Goal: Task Accomplishment & Management: Manage account settings

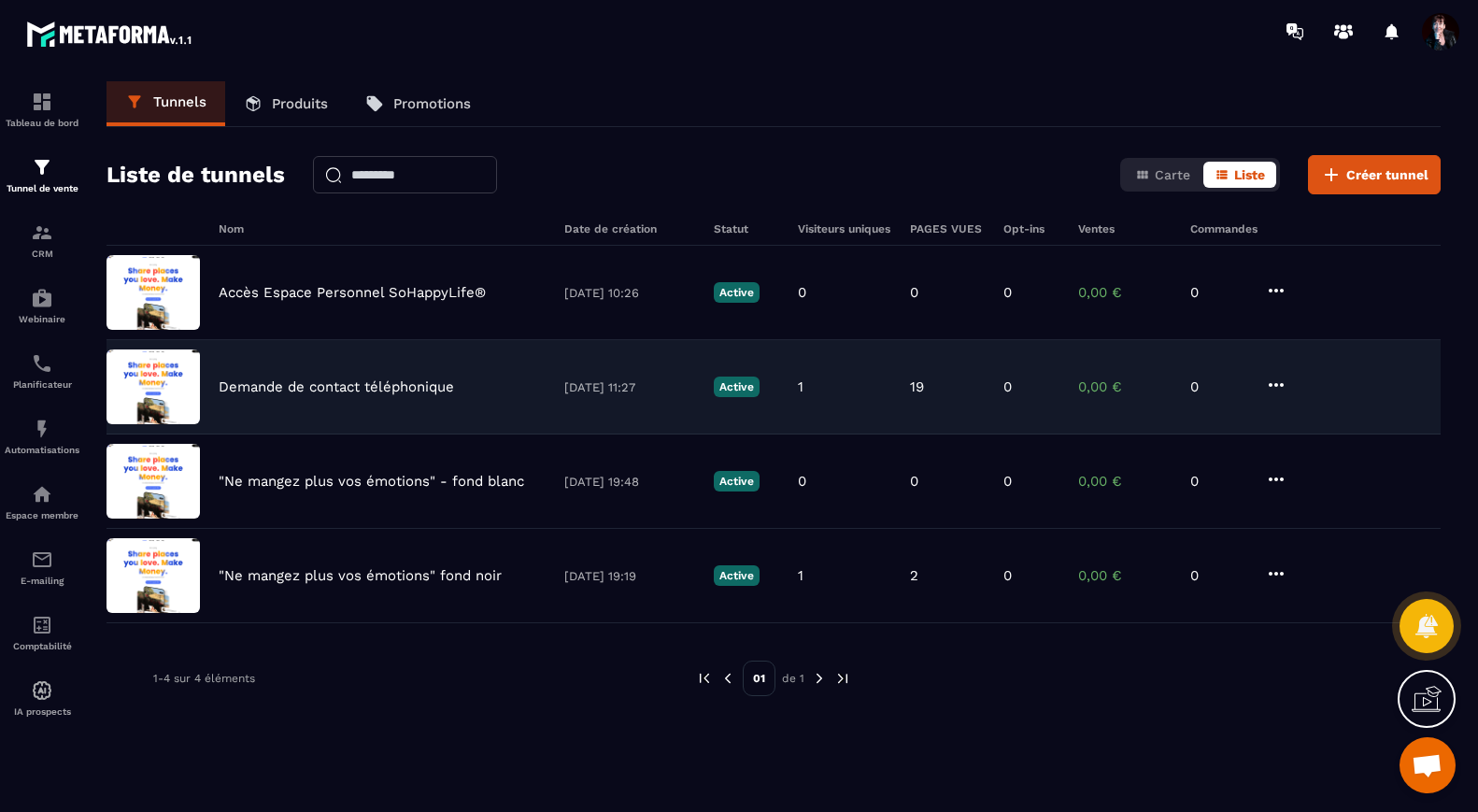
click at [394, 391] on p "Demande de contact téléphonique" at bounding box center [336, 387] width 236 height 17
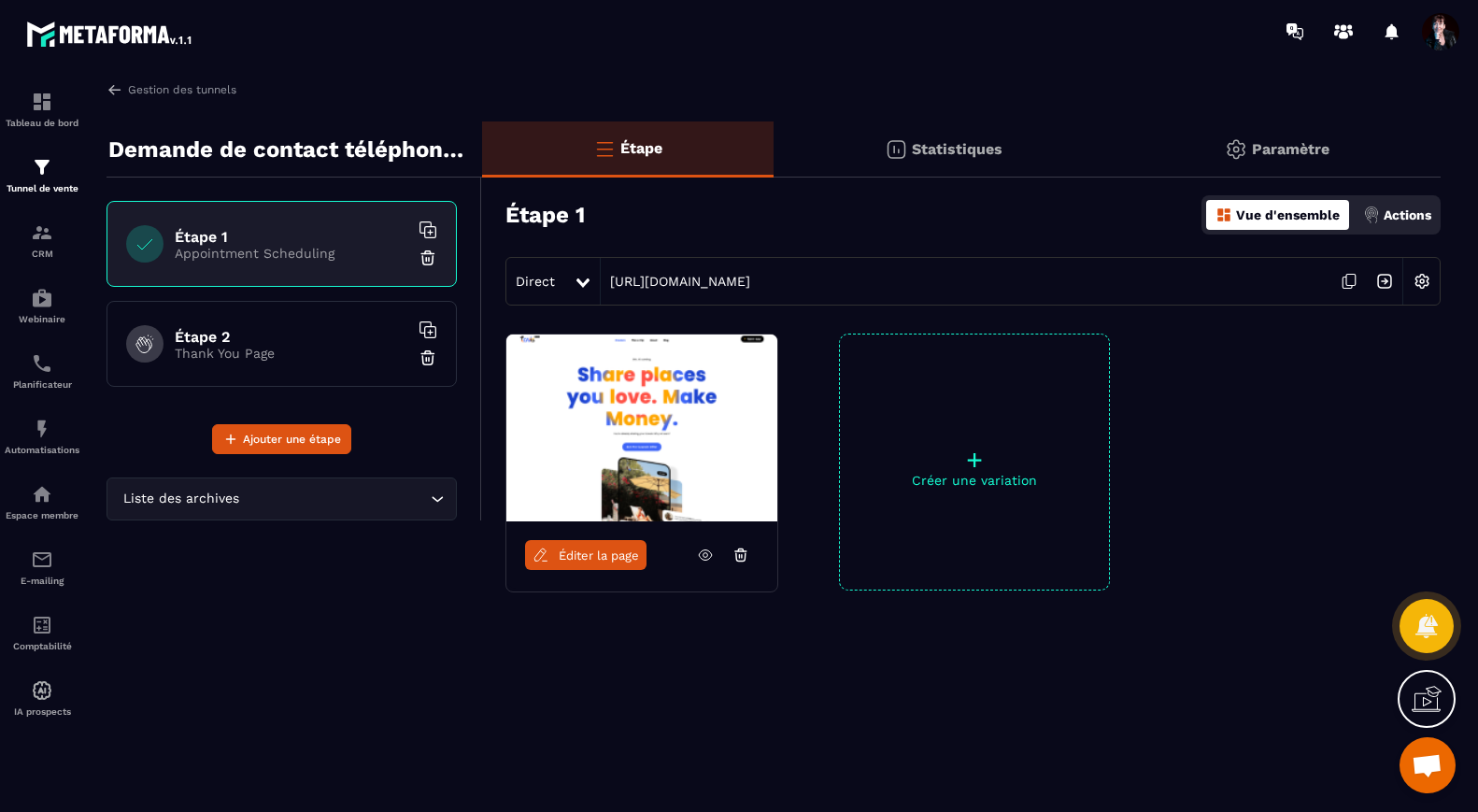
click at [708, 553] on icon at bounding box center [705, 555] width 17 height 17
click at [1440, 29] on span at bounding box center [1441, 32] width 38 height 38
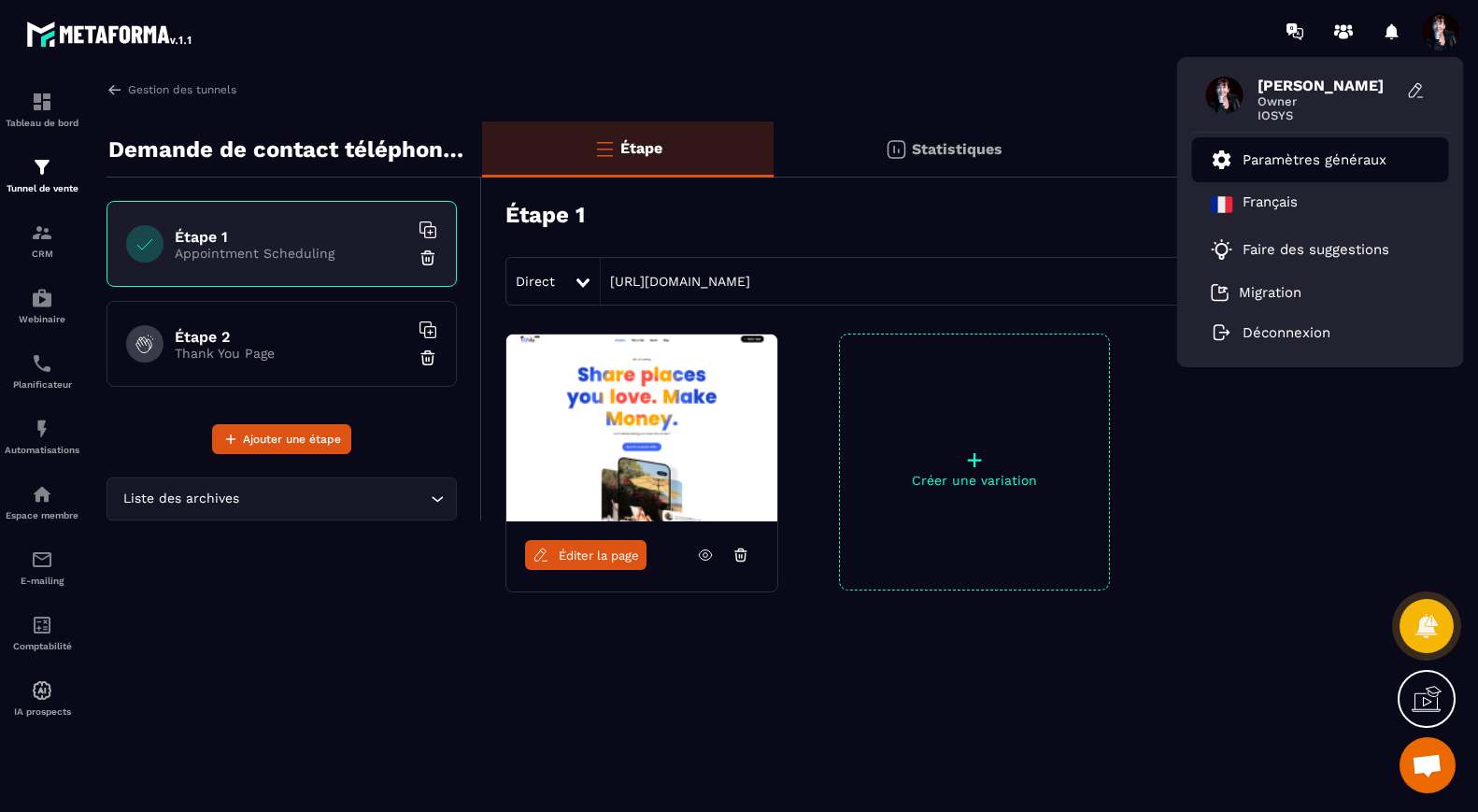
click at [1381, 160] on p "Paramètres généraux" at bounding box center [1314, 159] width 144 height 17
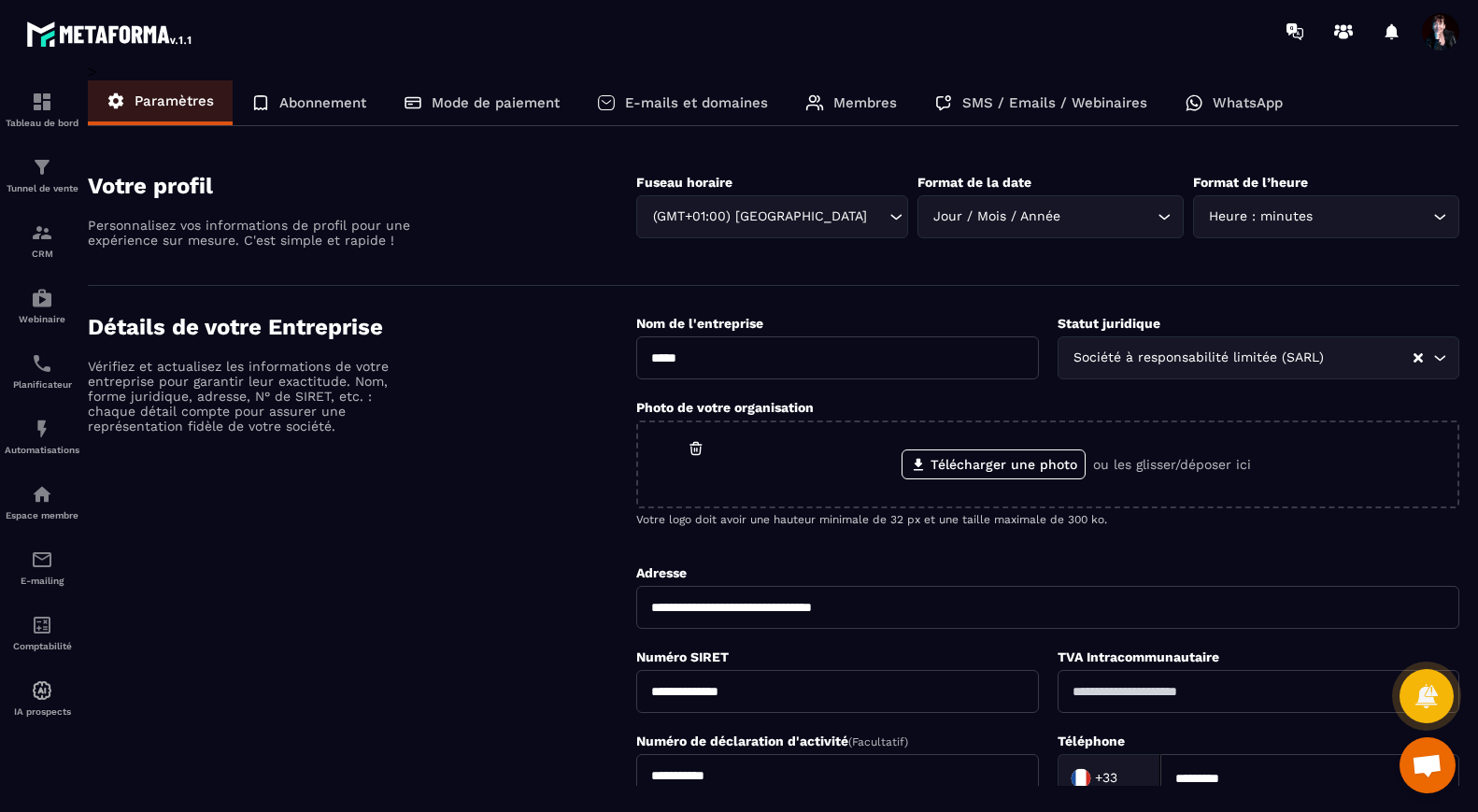
click at [660, 100] on p "E-mails et domaines" at bounding box center [697, 102] width 143 height 17
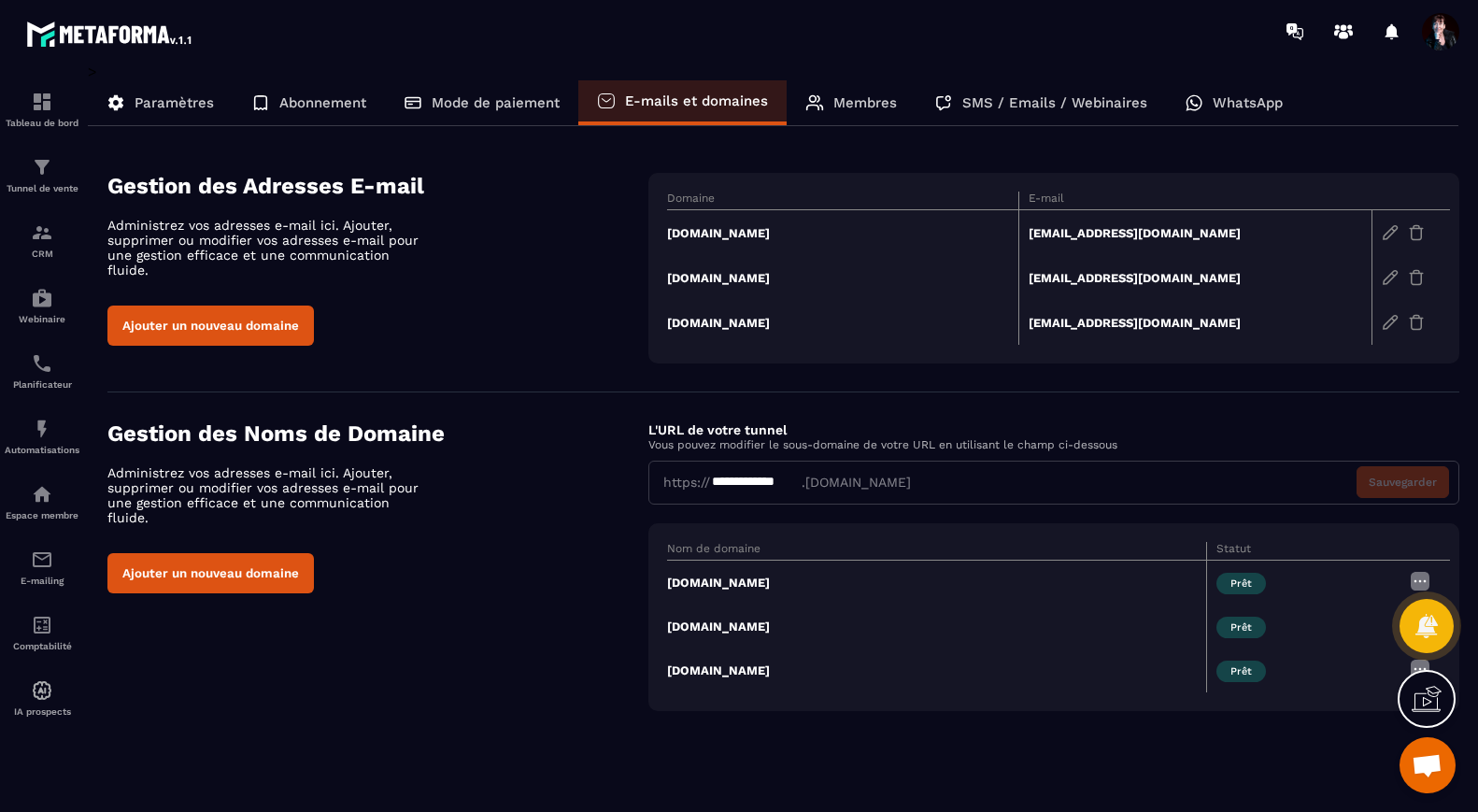
click at [1415, 320] on img at bounding box center [1416, 322] width 17 height 17
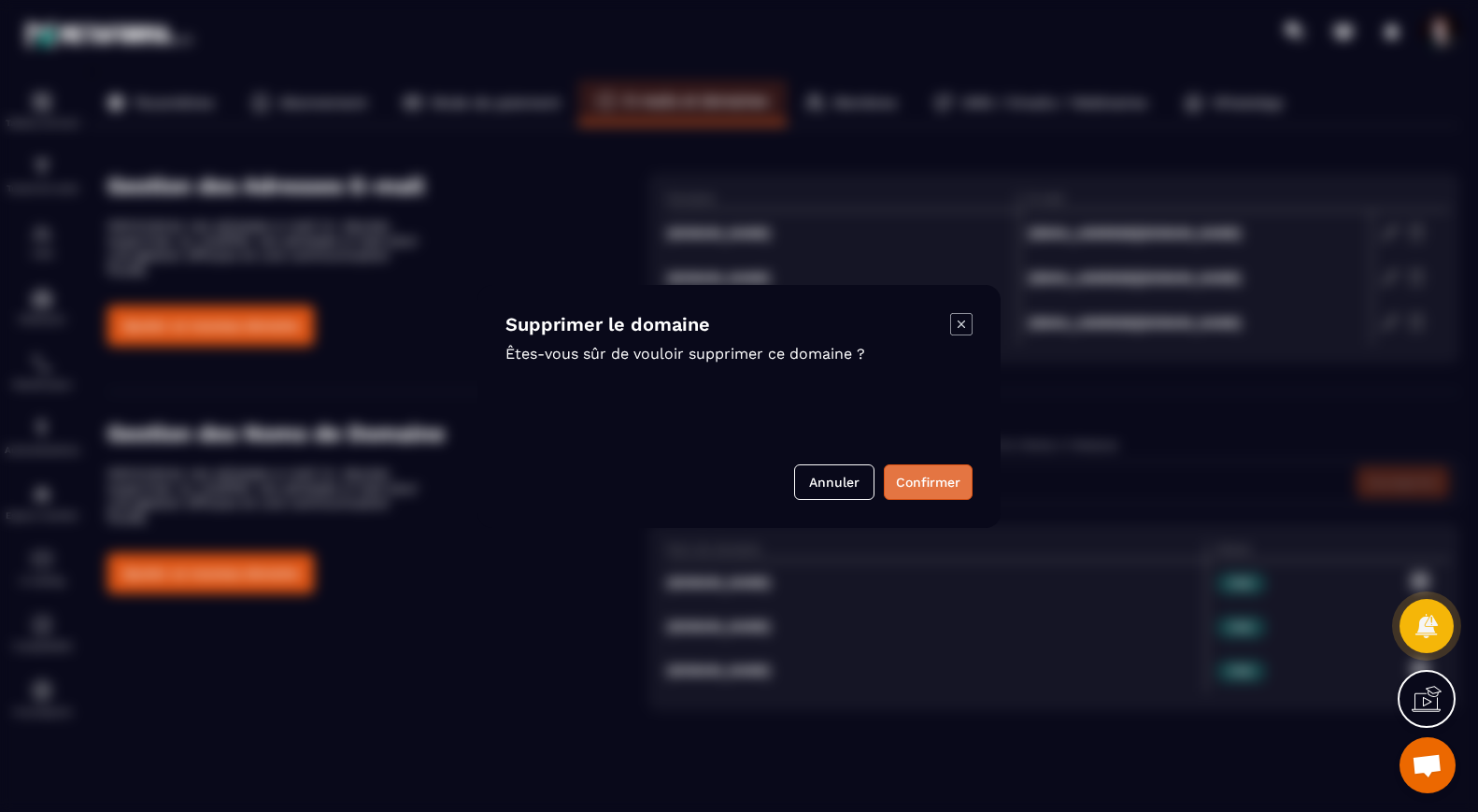
click at [958, 474] on button "Confirmer" at bounding box center [927, 482] width 88 height 36
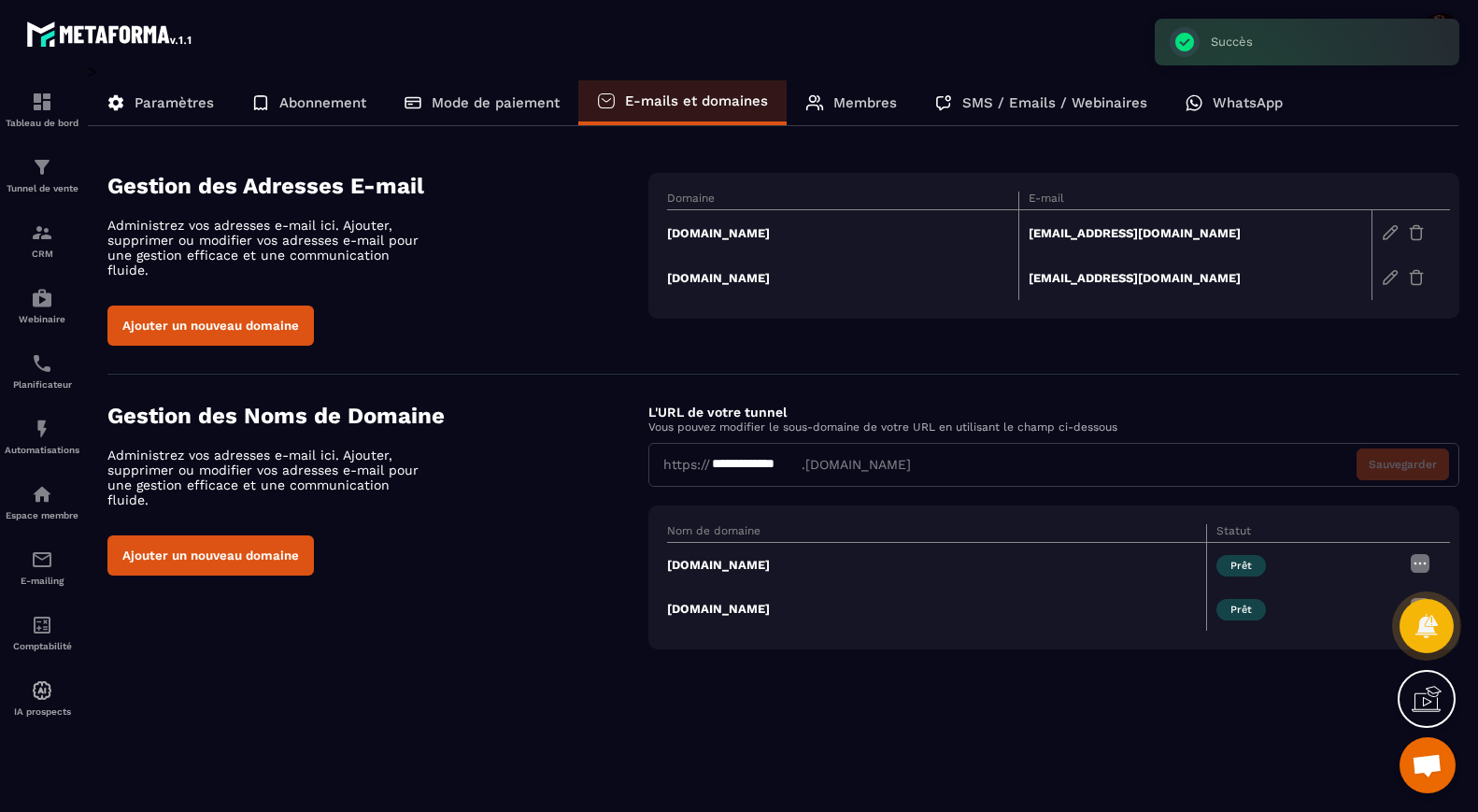
click at [1414, 278] on img at bounding box center [1416, 277] width 17 height 17
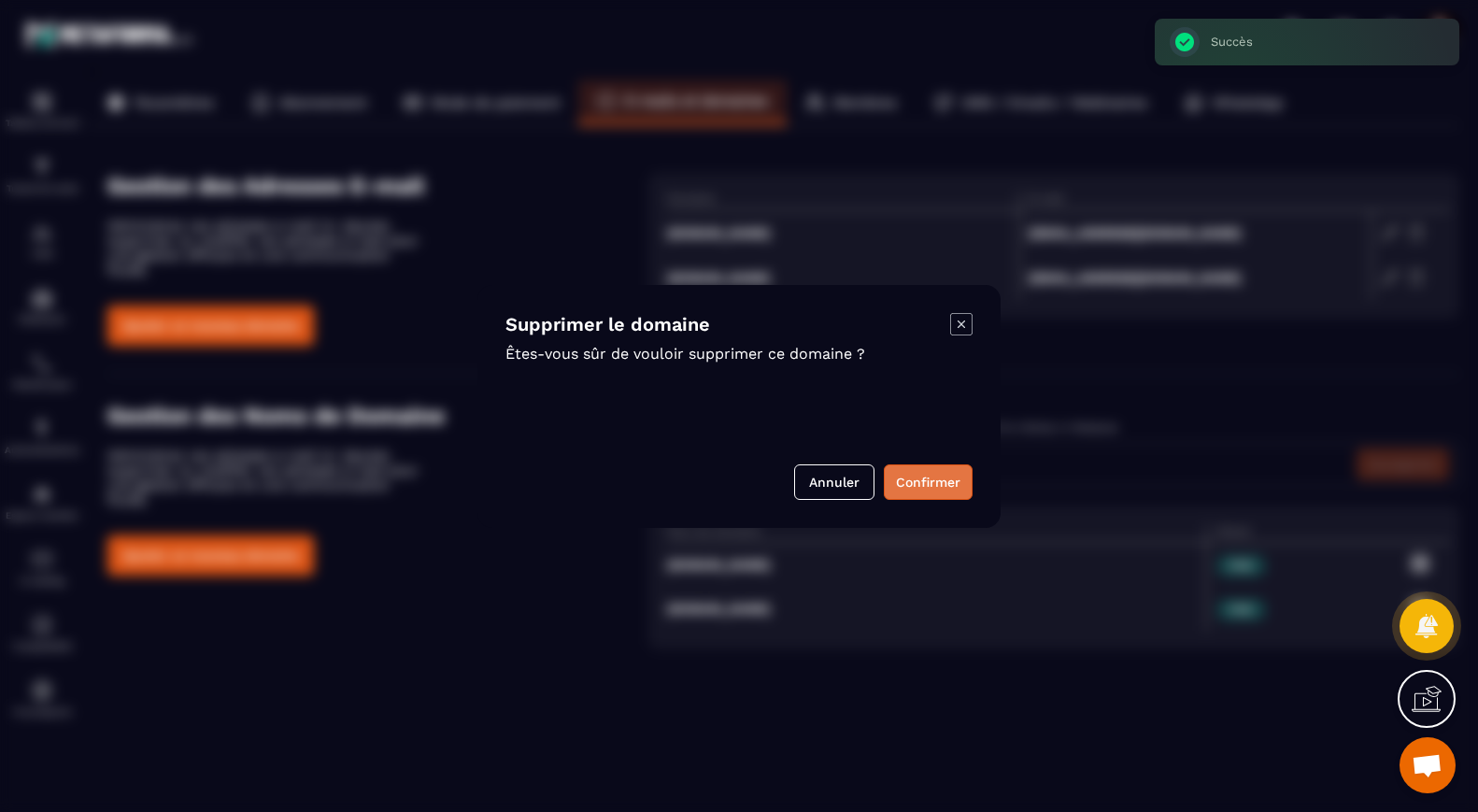
click at [913, 487] on button "Confirmer" at bounding box center [927, 482] width 88 height 36
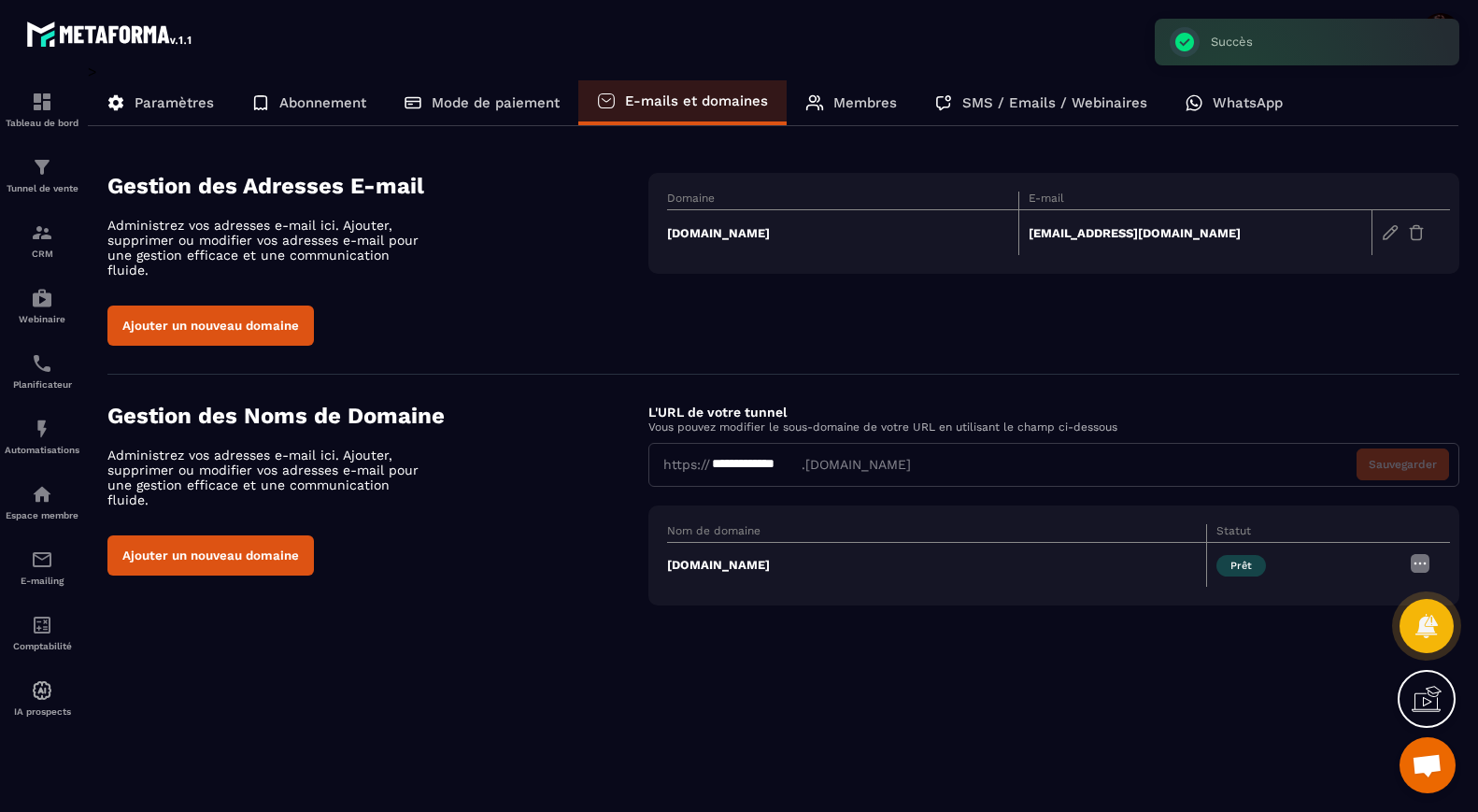
click at [1419, 232] on img at bounding box center [1416, 233] width 17 height 17
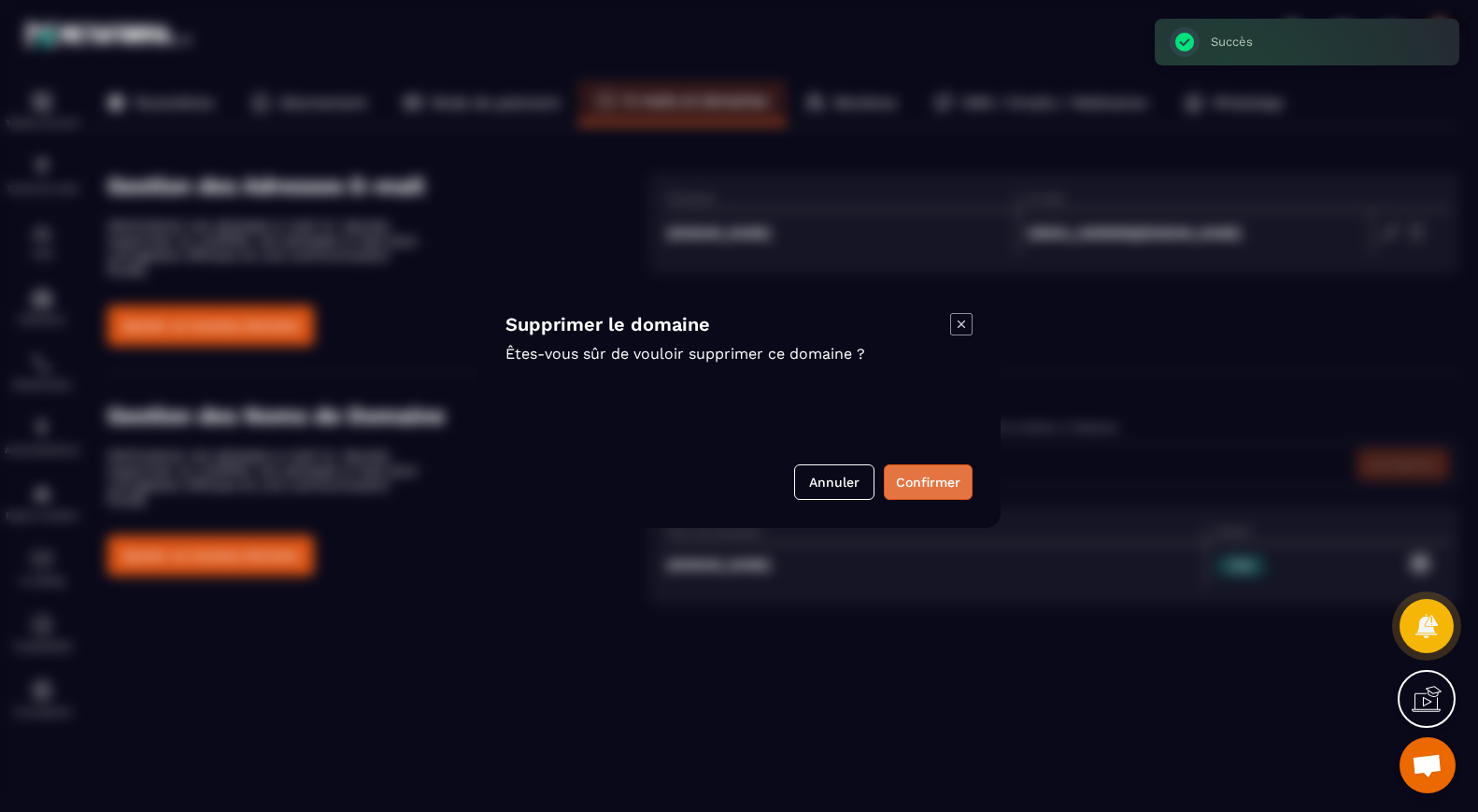
click at [920, 481] on button "Confirmer" at bounding box center [927, 482] width 88 height 36
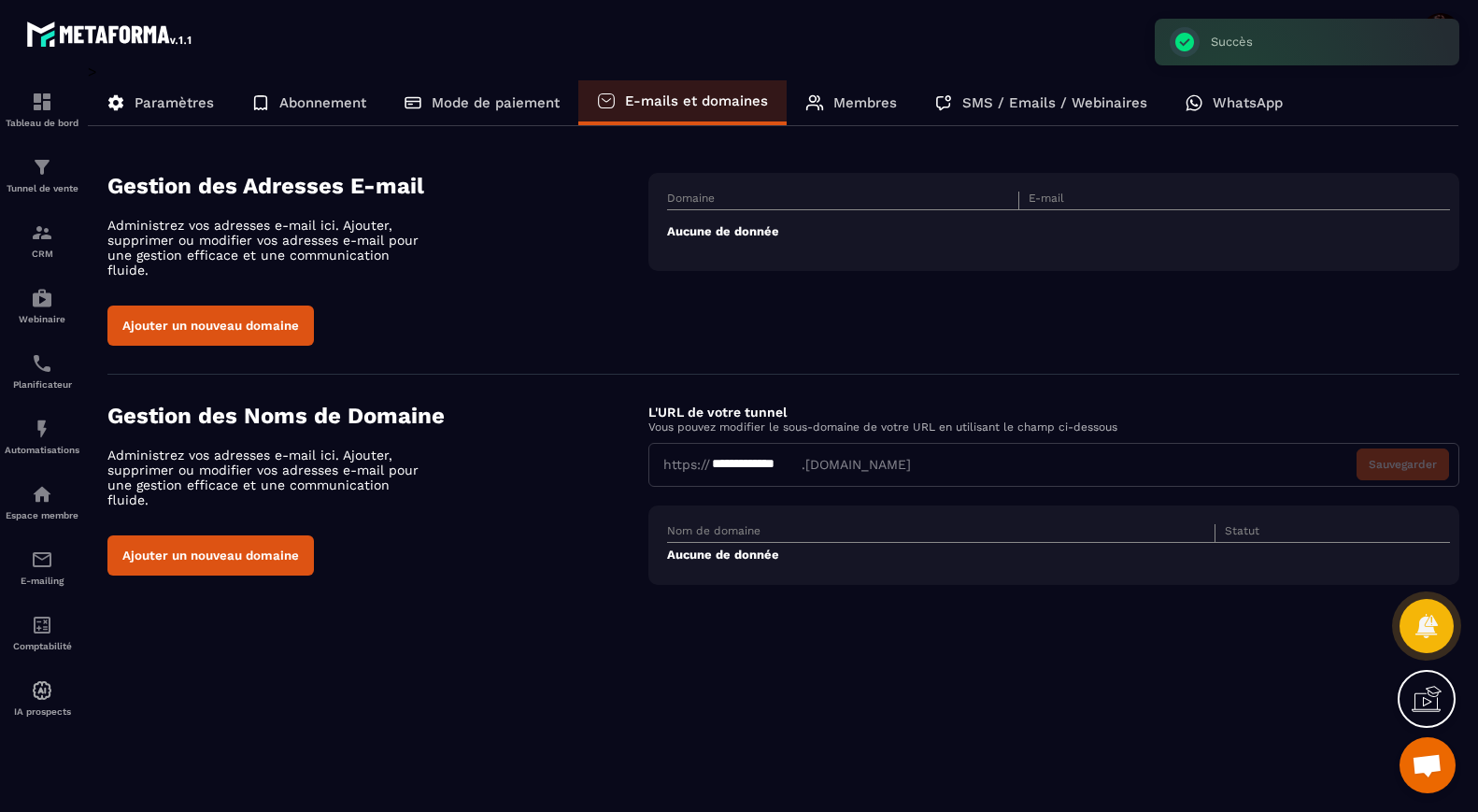
click at [730, 235] on td "Aucune de donnée" at bounding box center [1059, 231] width 783 height 43
click at [292, 317] on button "Ajouter un nouveau domaine" at bounding box center [211, 325] width 207 height 40
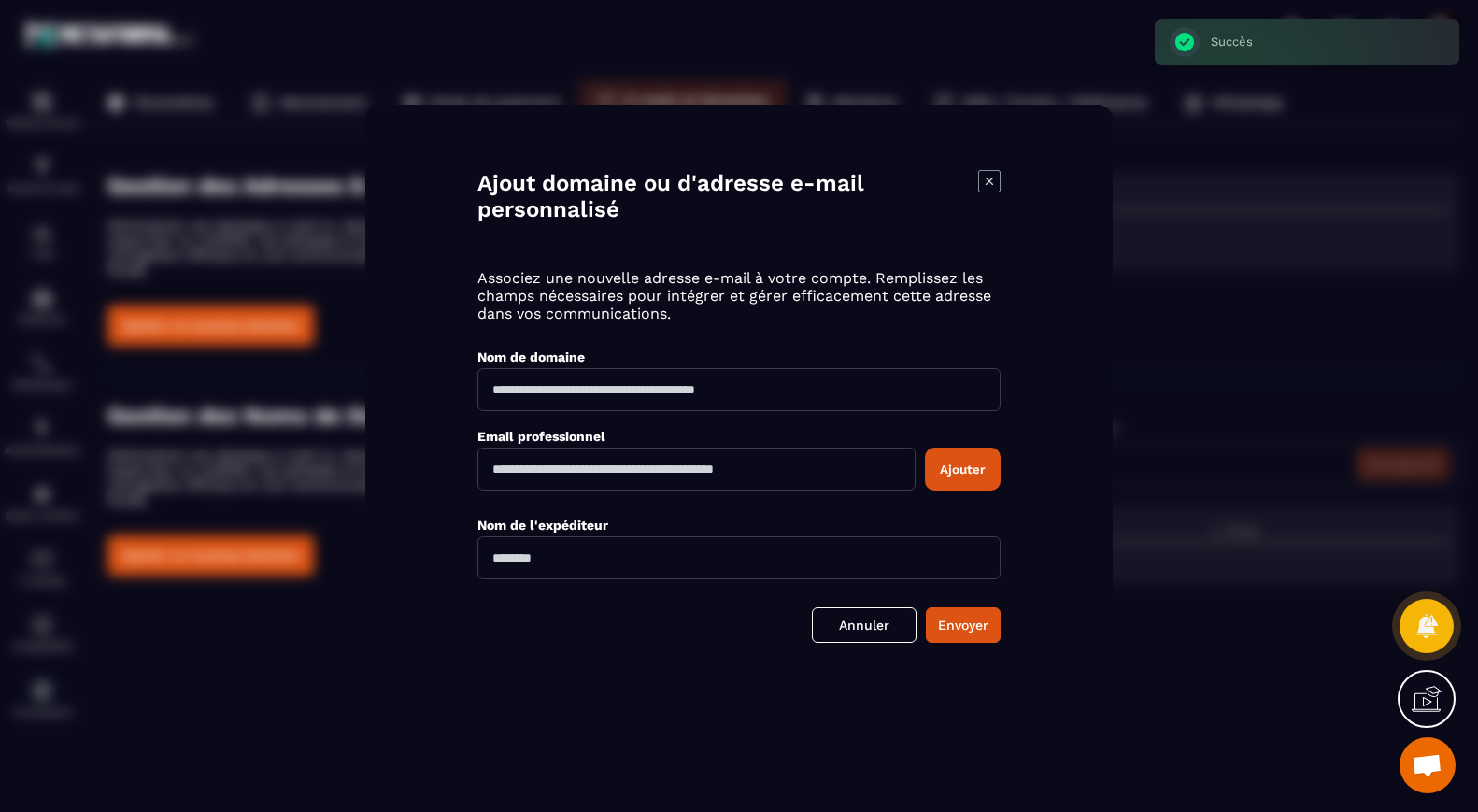
click at [498, 394] on input "Modal window" at bounding box center [739, 389] width 523 height 43
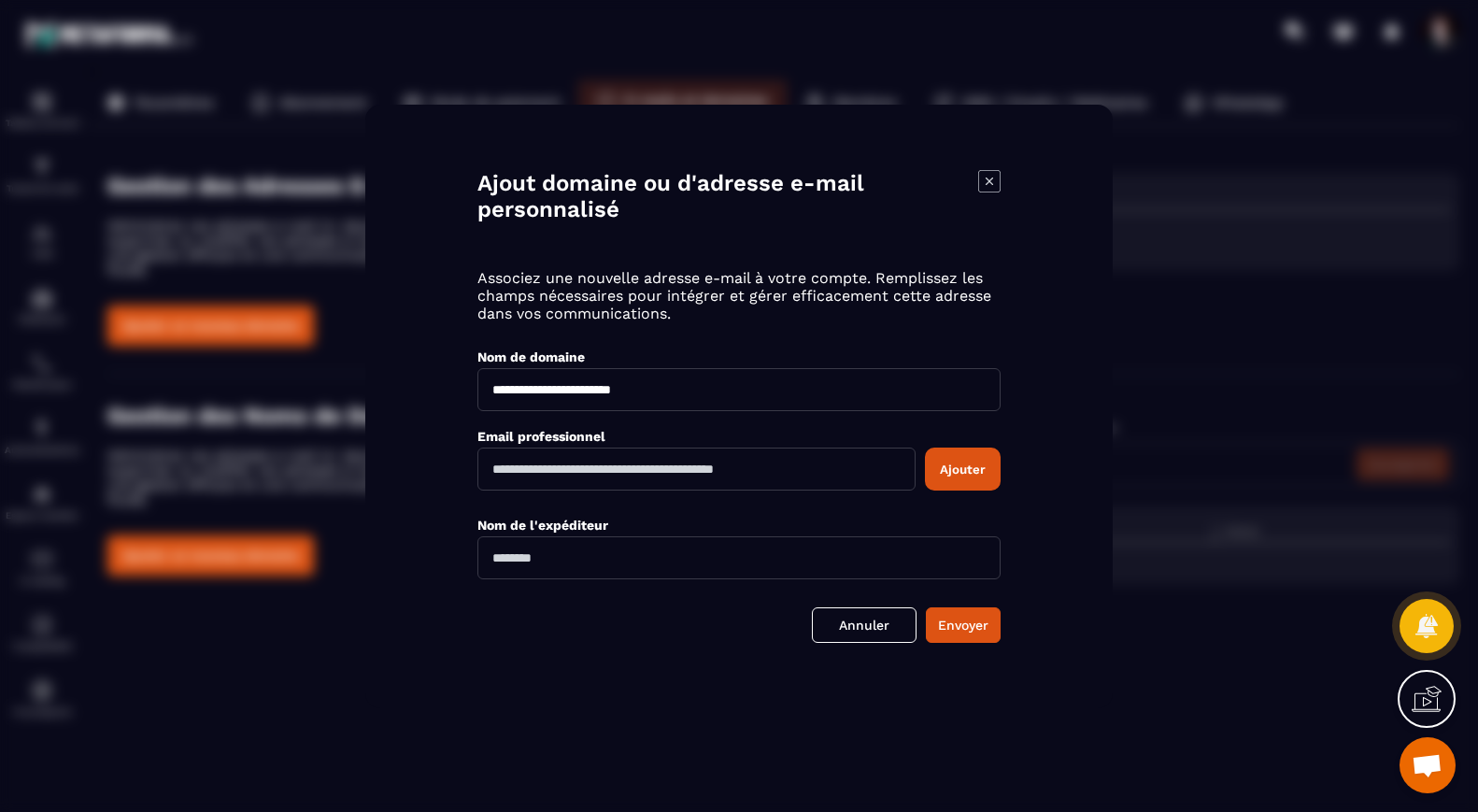
type input "**********"
click at [858, 471] on input "Modal window" at bounding box center [696, 468] width 438 height 43
type input "**********"
click at [495, 558] on input "**********" at bounding box center [739, 558] width 523 height 43
click at [573, 562] on input "**********" at bounding box center [739, 558] width 523 height 43
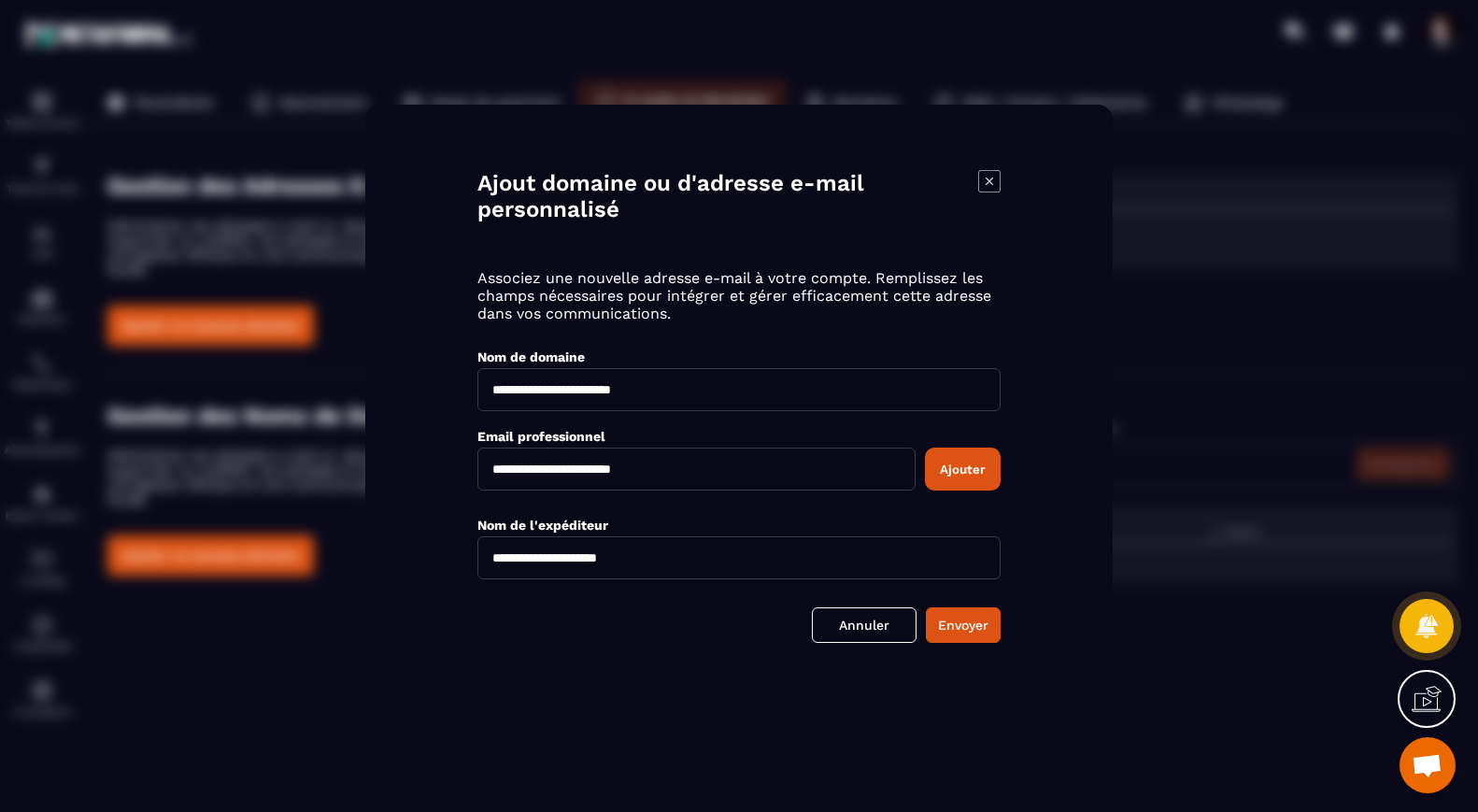
type input "**********"
click at [978, 470] on button "Ajouter" at bounding box center [963, 468] width 76 height 43
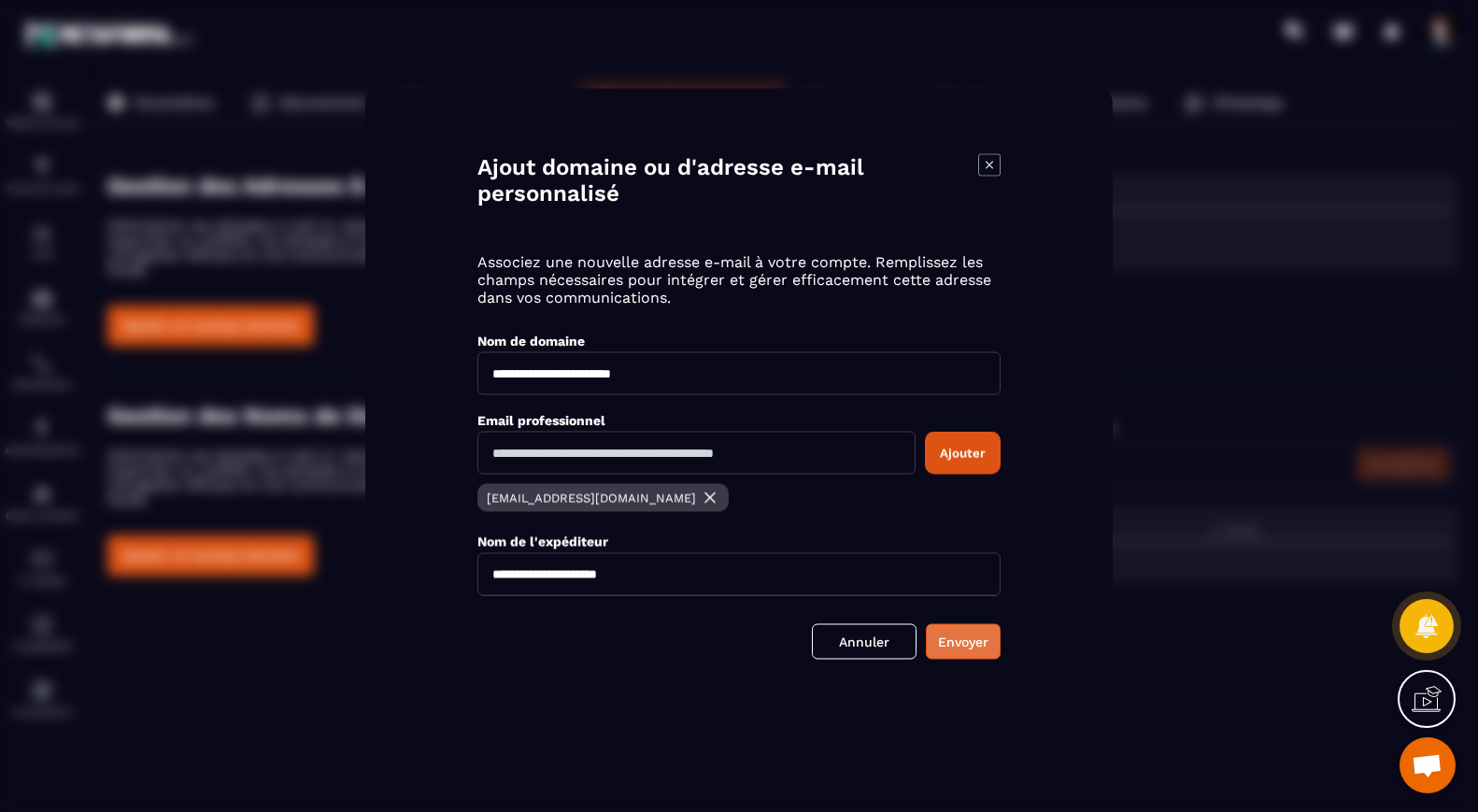
click at [974, 646] on button "Envoyer" at bounding box center [962, 641] width 75 height 36
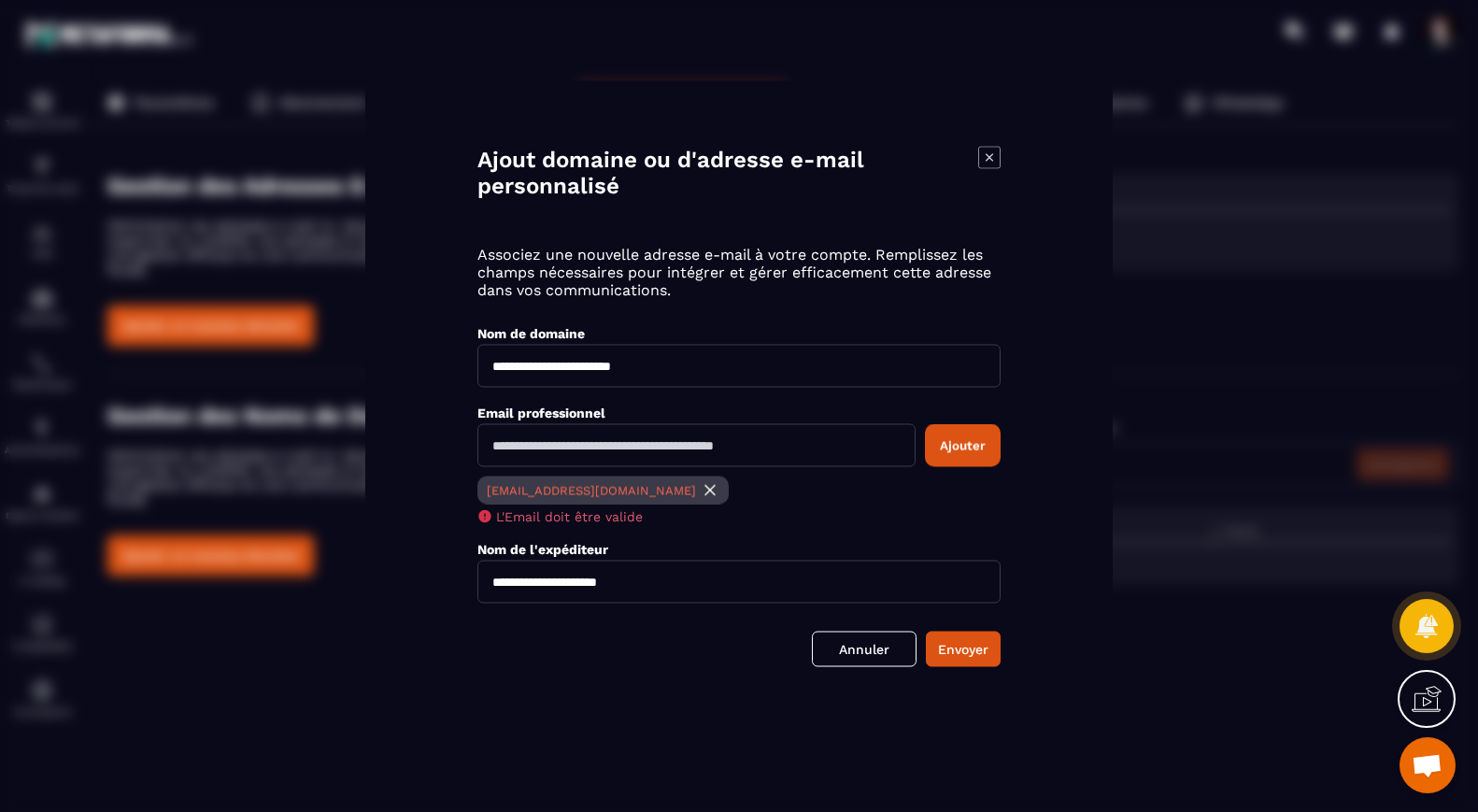
click at [786, 458] on input "Modal window" at bounding box center [696, 444] width 438 height 43
type input "**********"
click at [701, 486] on img "Modal window" at bounding box center [710, 489] width 19 height 19
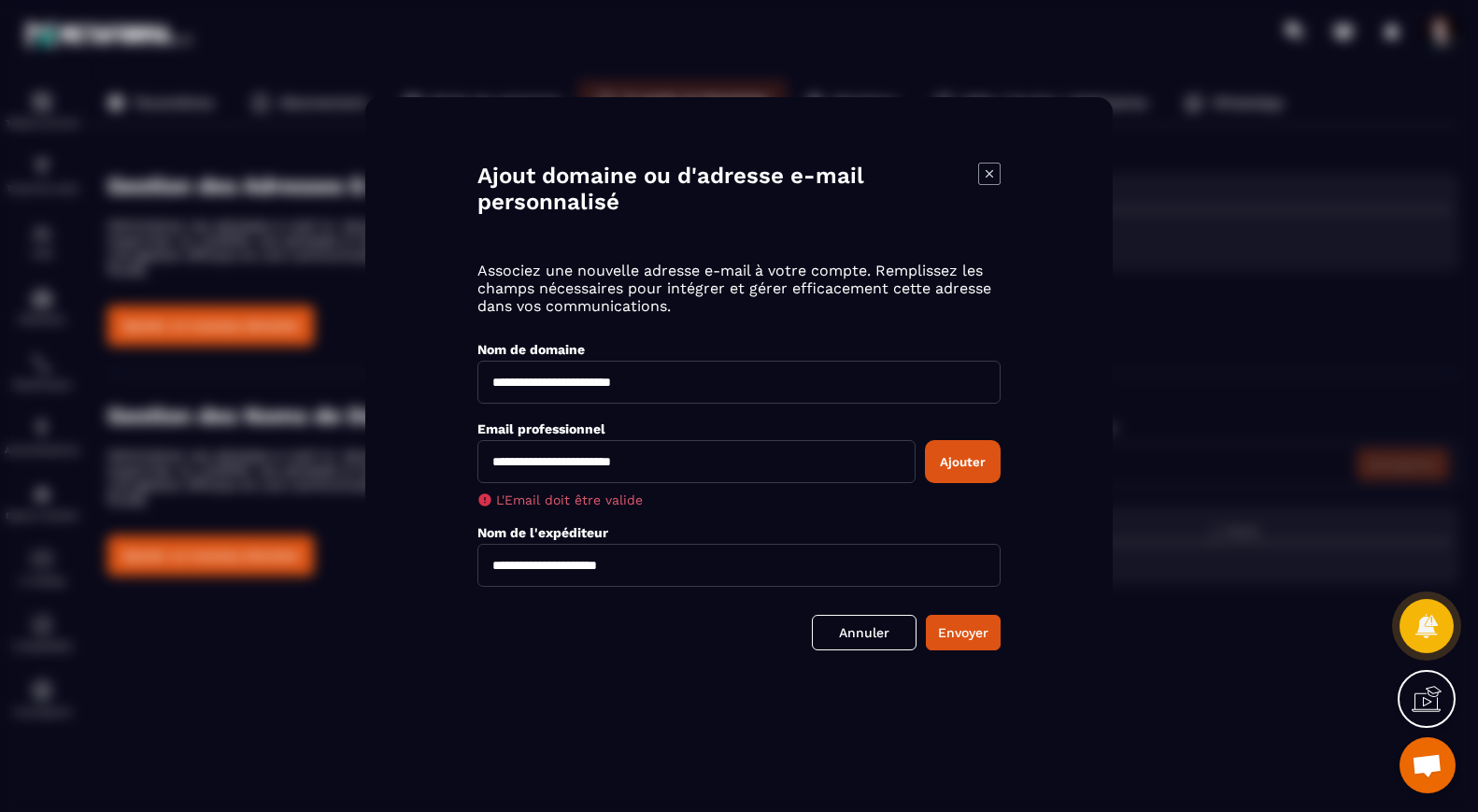
click at [944, 468] on button "Ajouter" at bounding box center [963, 461] width 76 height 43
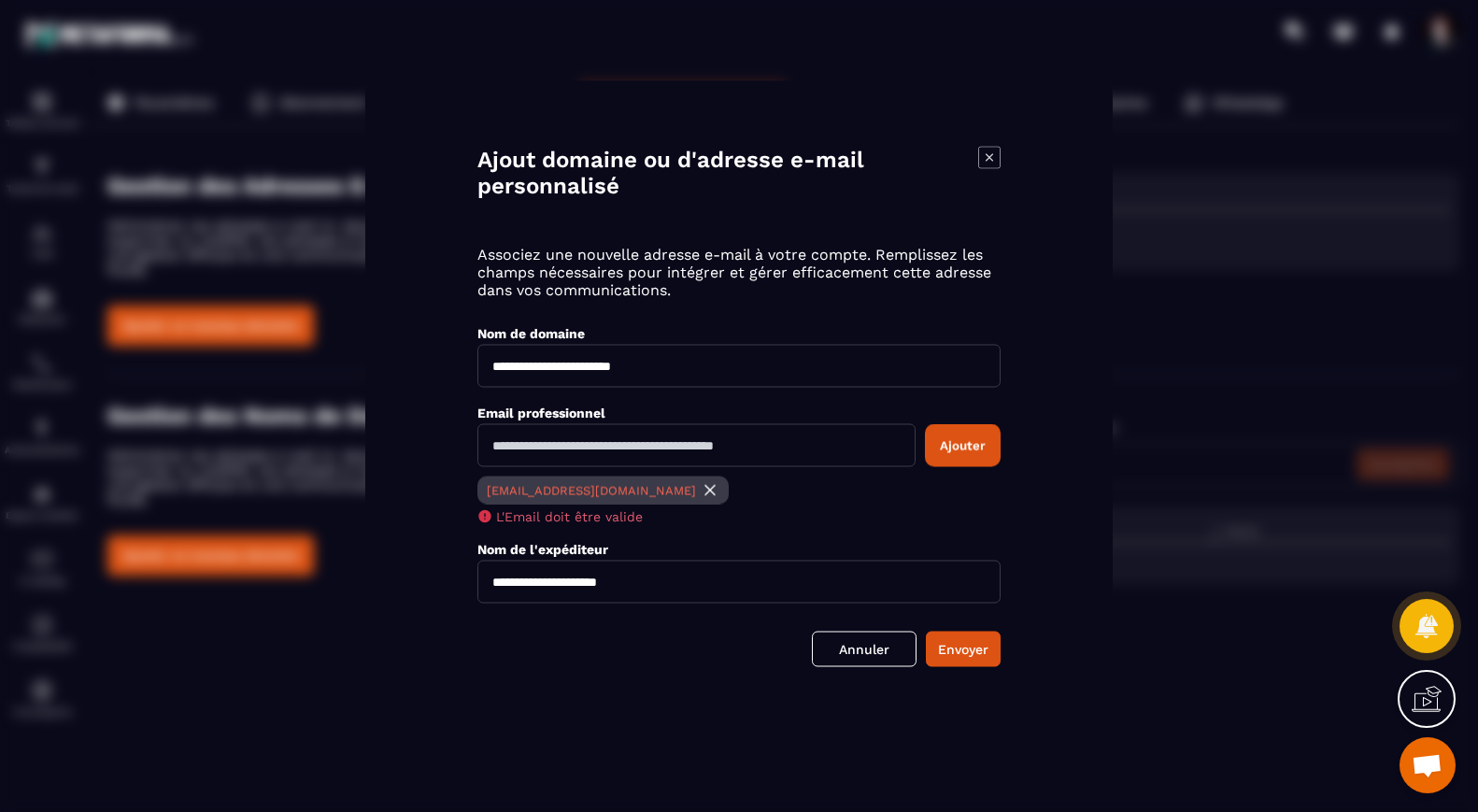
click at [701, 490] on img "Modal window" at bounding box center [710, 489] width 19 height 19
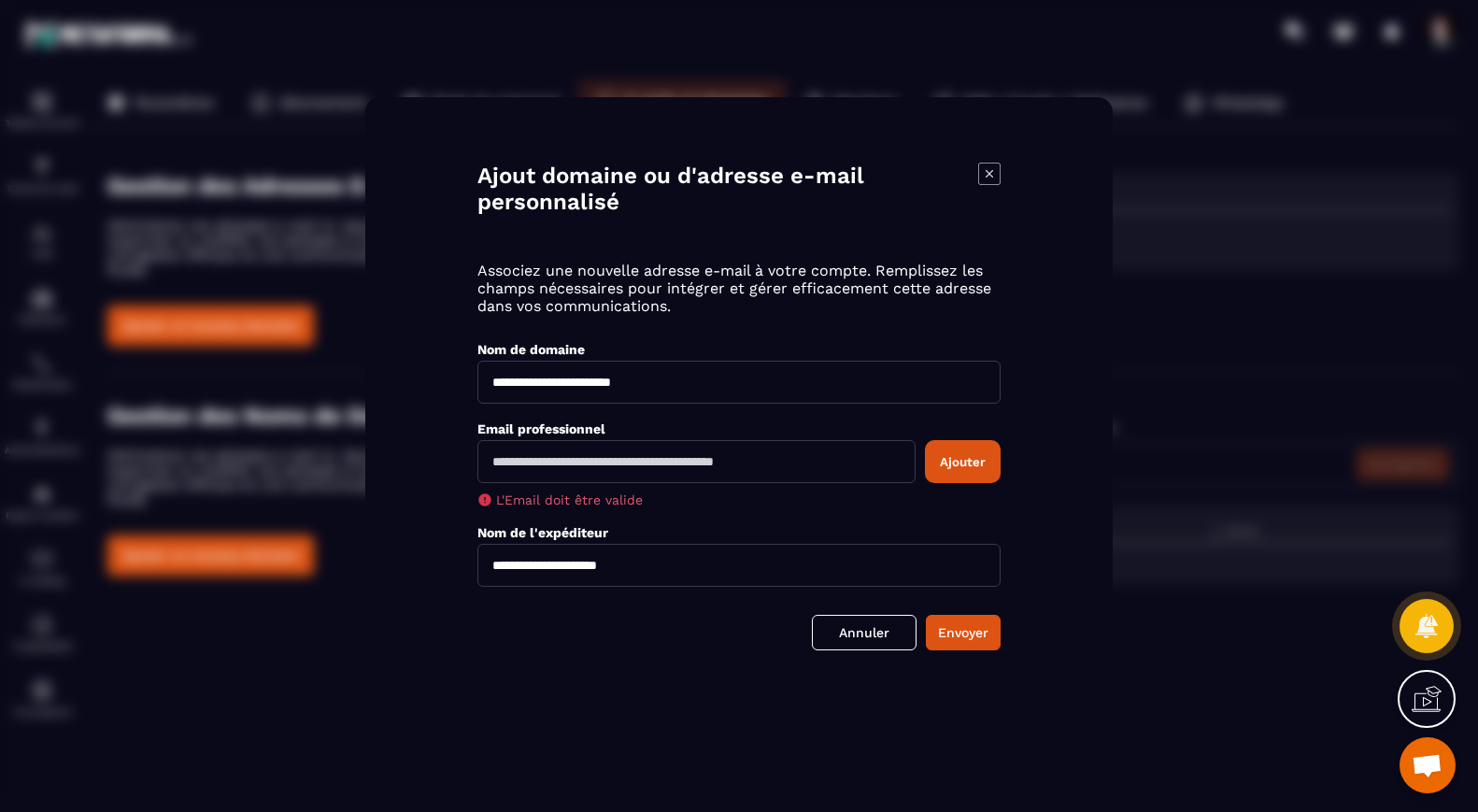
click at [648, 462] on input "Modal window" at bounding box center [696, 461] width 438 height 43
type input "**********"
click at [986, 467] on button "Ajouter" at bounding box center [963, 461] width 76 height 43
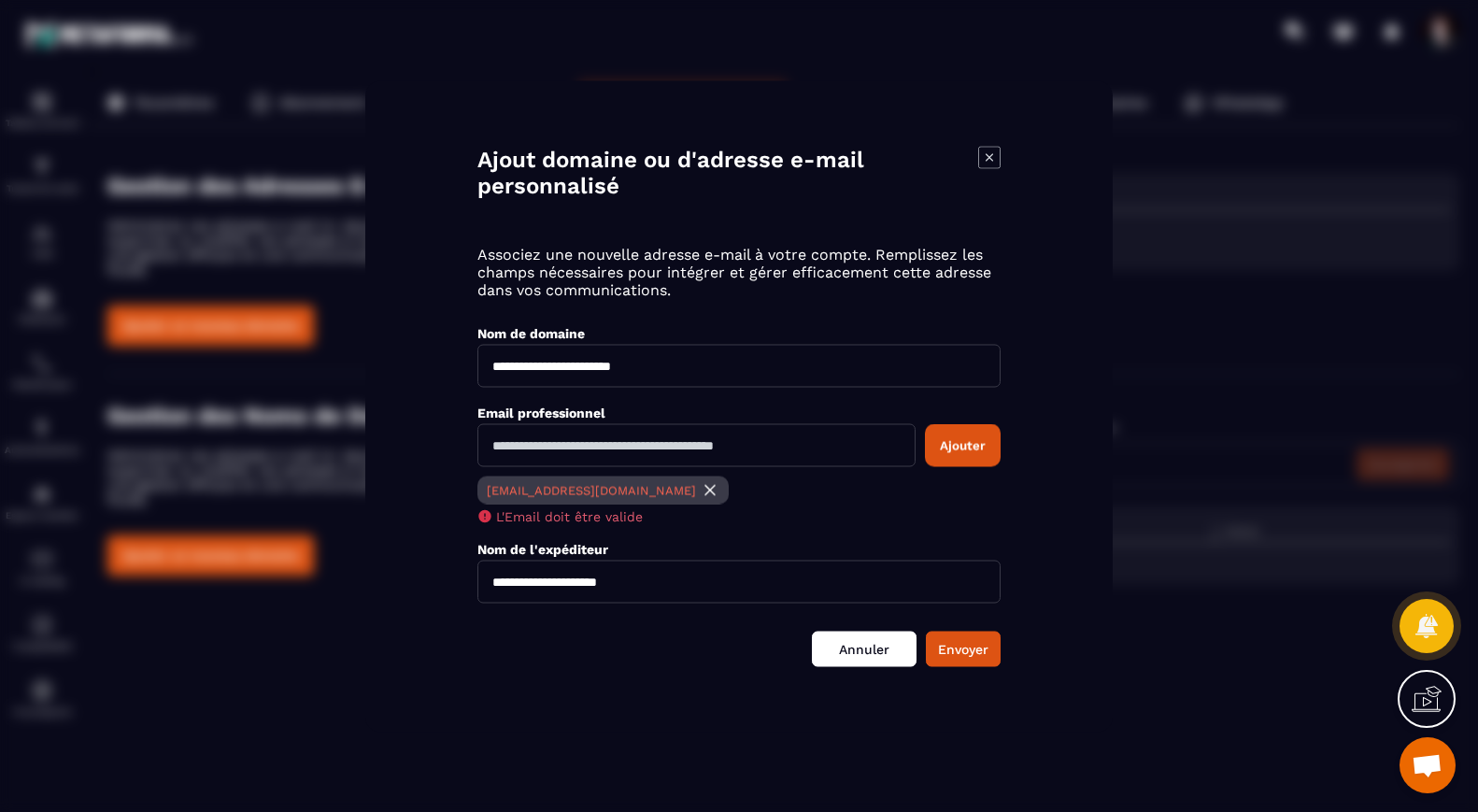
click at [848, 654] on link "Annuler" at bounding box center [864, 648] width 104 height 36
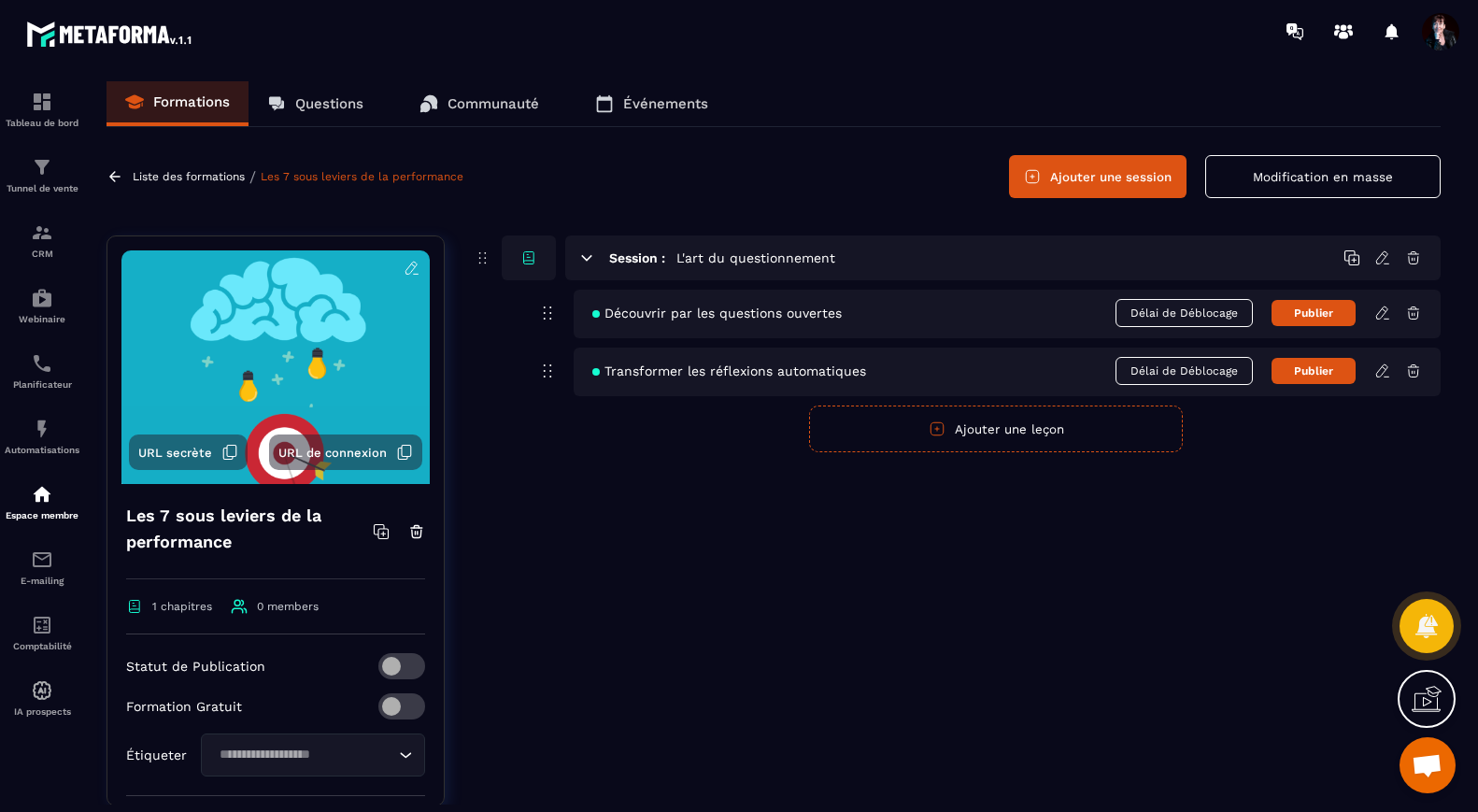
scroll to position [15295, 0]
click at [36, 181] on div "Tunnel de vente" at bounding box center [42, 175] width 75 height 38
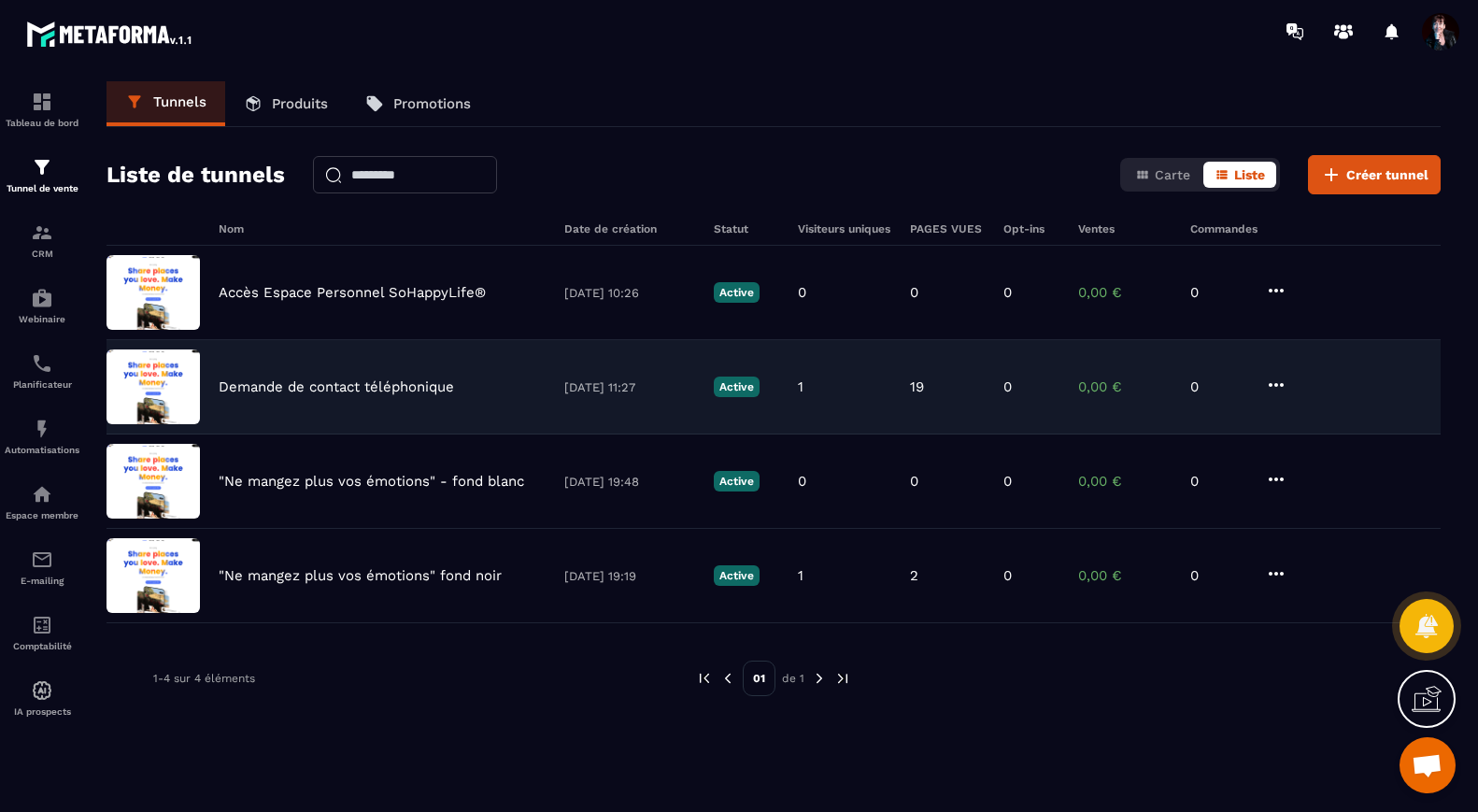
click at [359, 386] on p "Demande de contact téléphonique" at bounding box center [336, 387] width 236 height 17
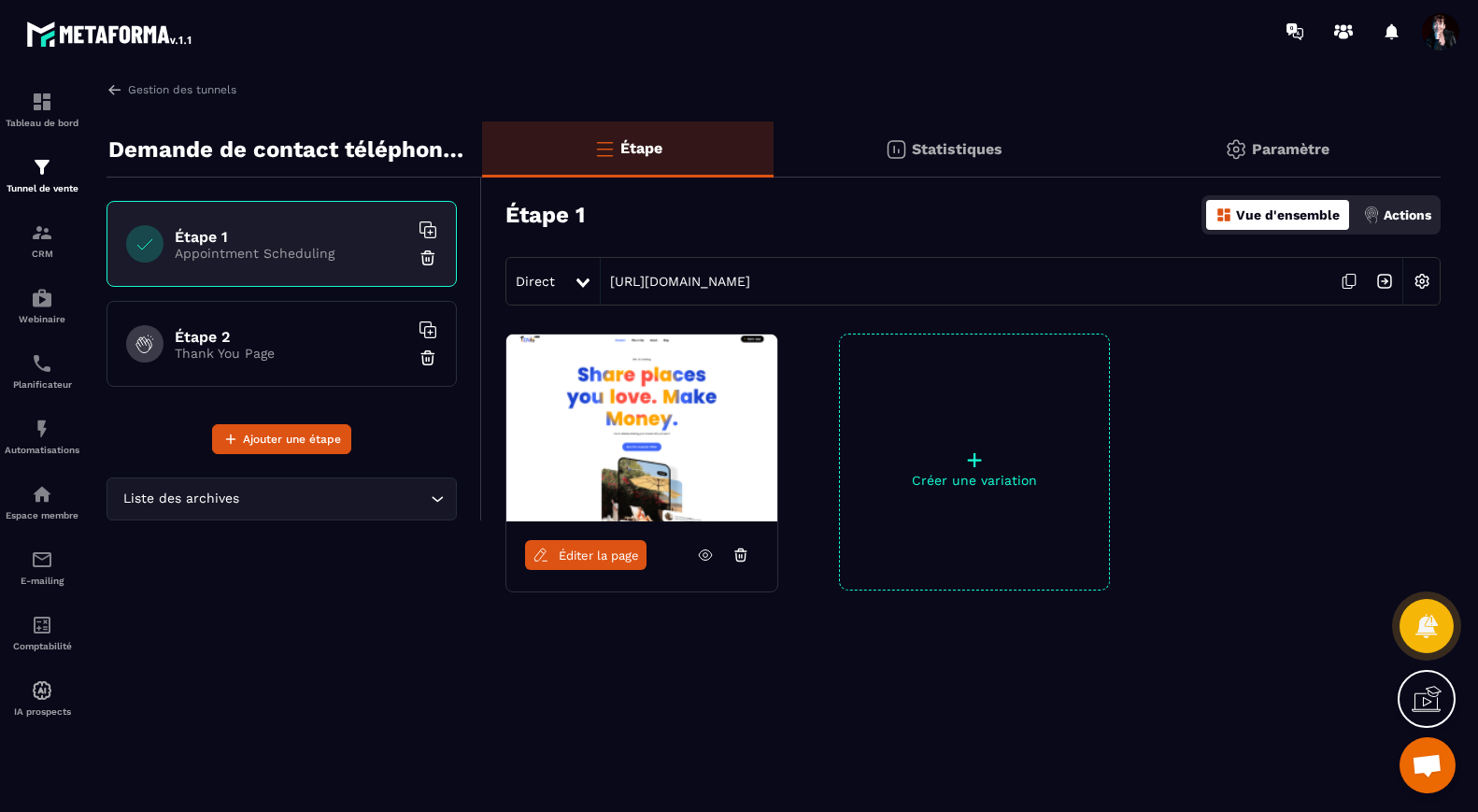
click at [272, 343] on h6 "Étape 2" at bounding box center [291, 337] width 234 height 18
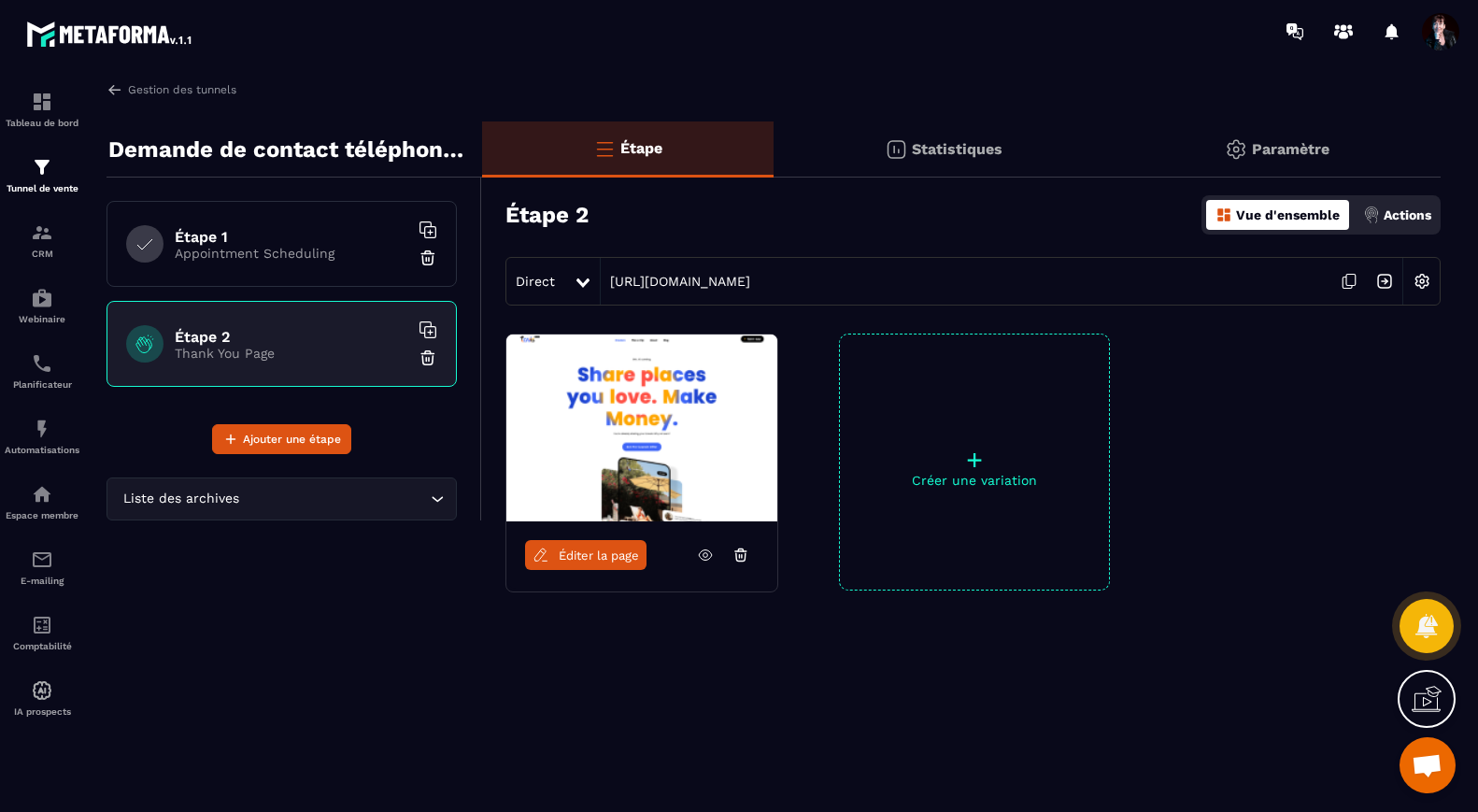
click at [702, 551] on icon at bounding box center [705, 556] width 13 height 10
click at [340, 258] on p "Appointment Scheduling" at bounding box center [291, 252] width 234 height 15
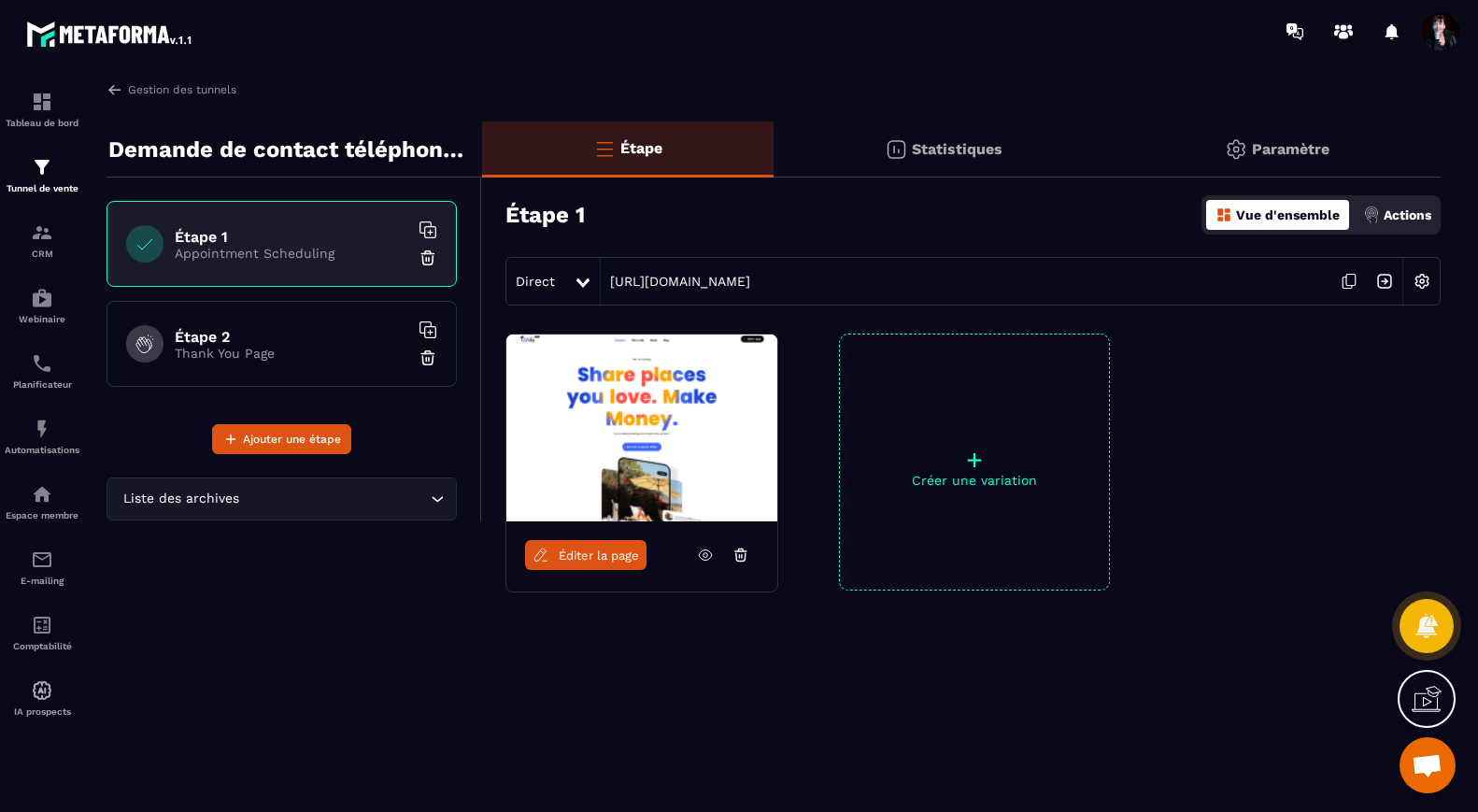
click at [703, 554] on icon at bounding box center [705, 555] width 17 height 17
click at [346, 348] on p "Thank You Page" at bounding box center [291, 353] width 234 height 15
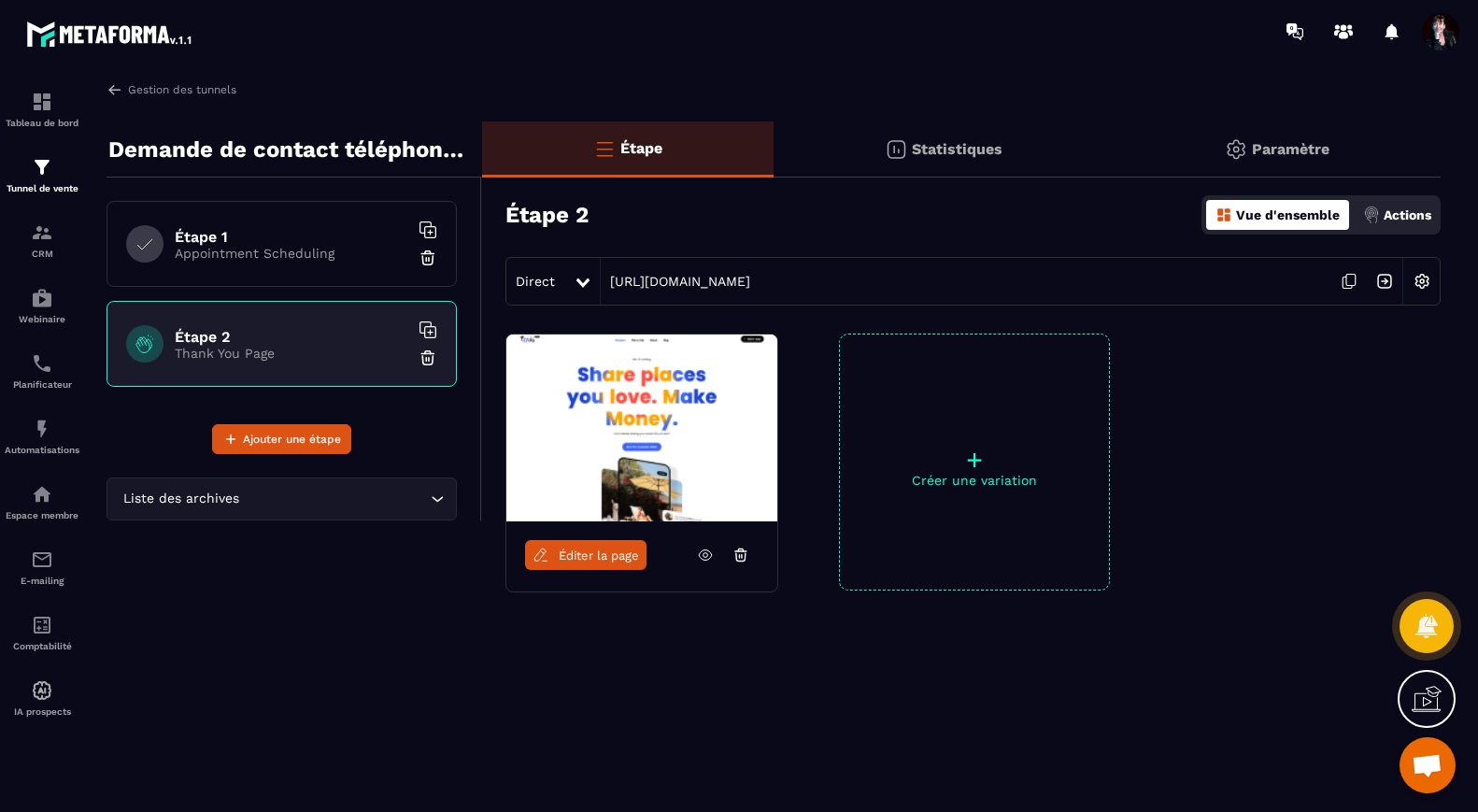
click at [622, 551] on span "Éditer la page" at bounding box center [598, 556] width 81 height 14
